Goal: Obtain resource: Obtain resource

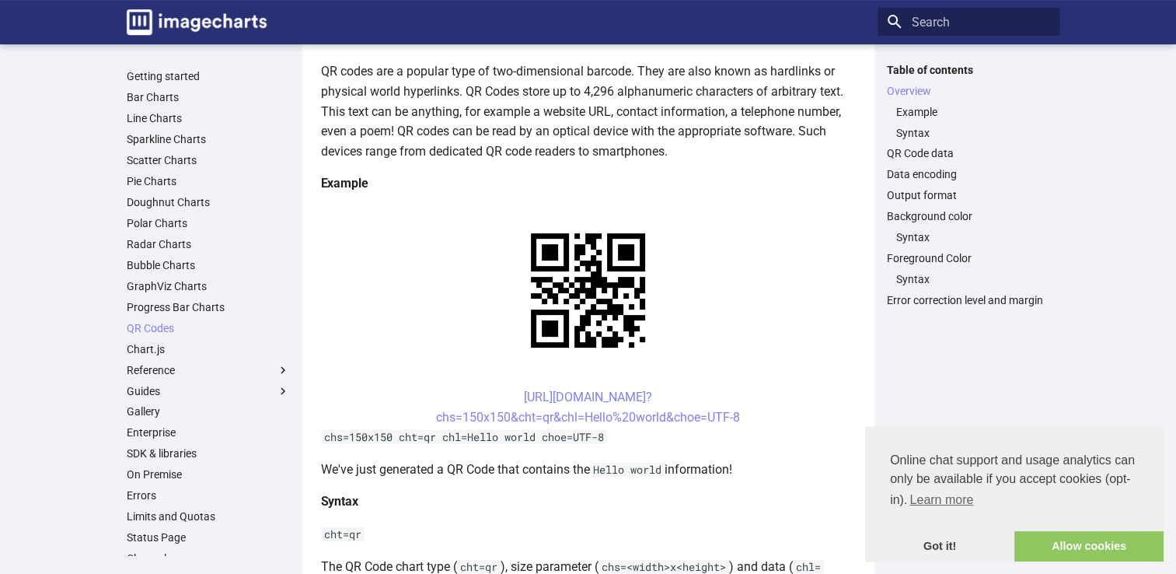
scroll to position [233, 0]
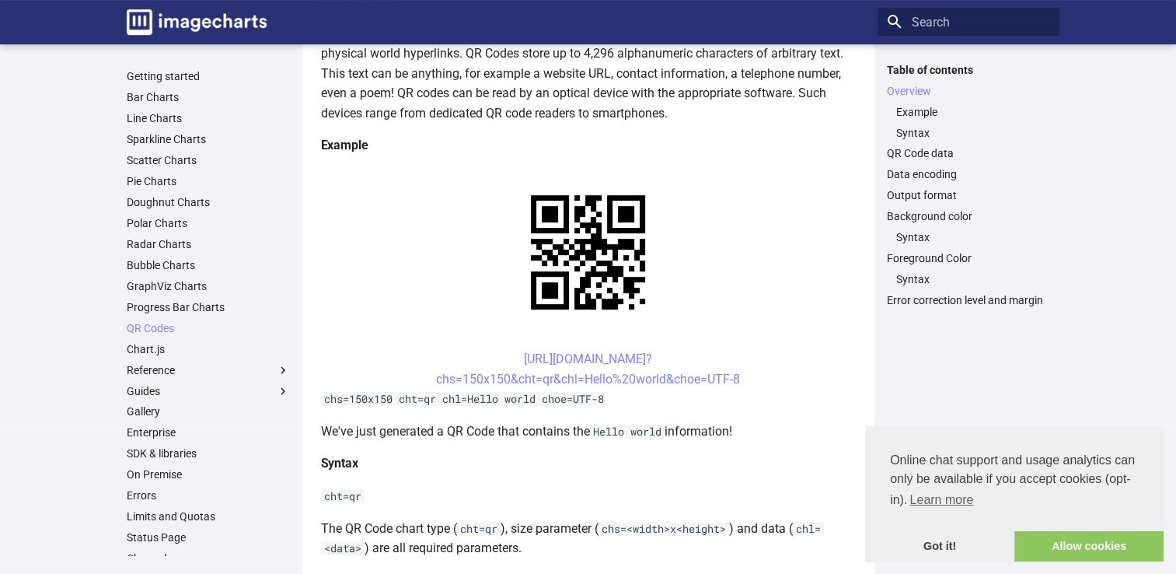
drag, startPoint x: 491, startPoint y: 355, endPoint x: 745, endPoint y: 375, distance: 255.0
click at [745, 375] on center "[URL][DOMAIN_NAME]? chs=150x150&cht=qr&chl=Hello%20world&choe=UTF-8" at bounding box center [588, 369] width 535 height 40
copy link "[URL][DOMAIN_NAME]? chs=150x150&cht=qr&chl=Hello%20world&choe=UTF-8"
